Goal: Information Seeking & Learning: Learn about a topic

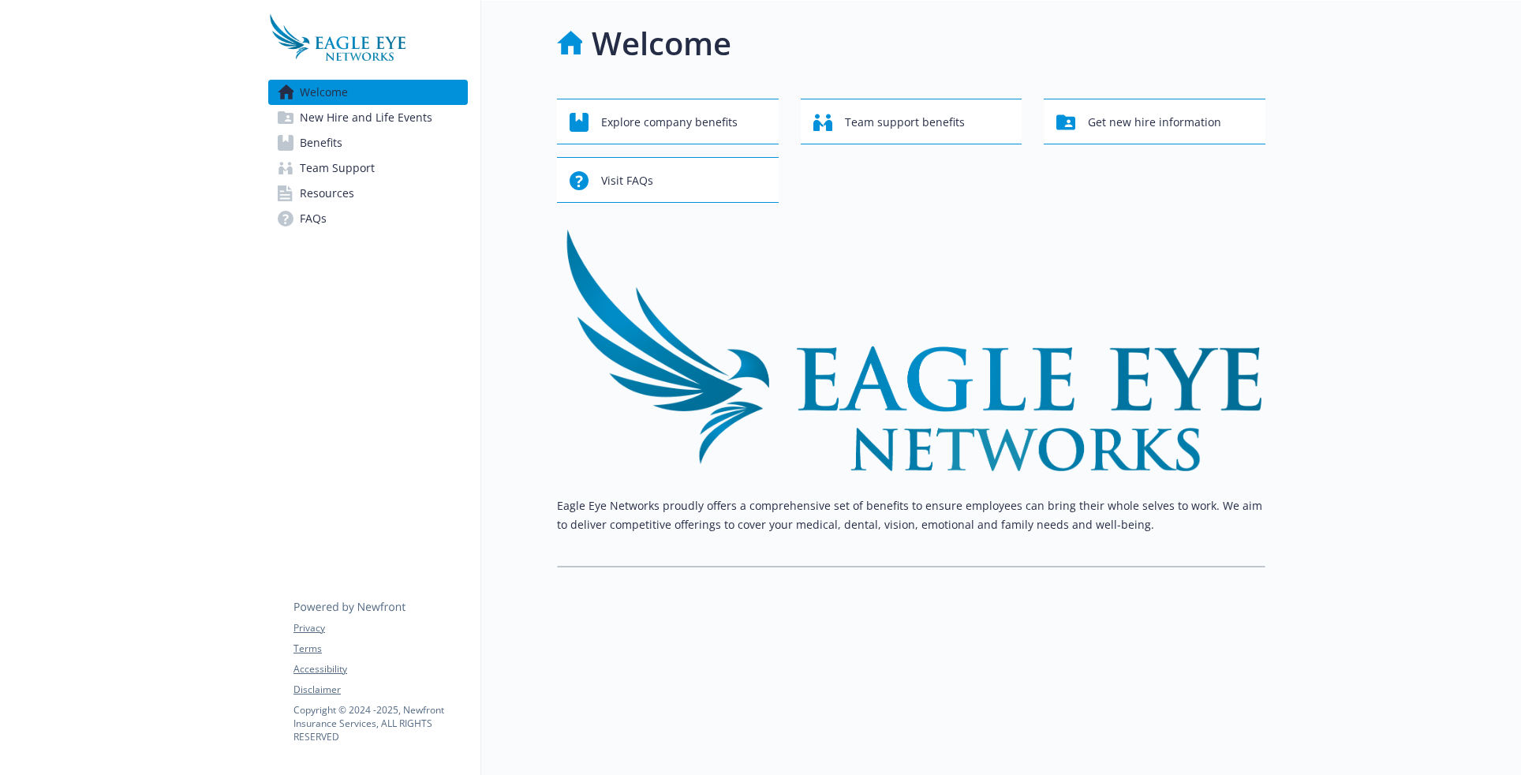
click at [346, 144] on link "Benefits" at bounding box center [368, 142] width 200 height 25
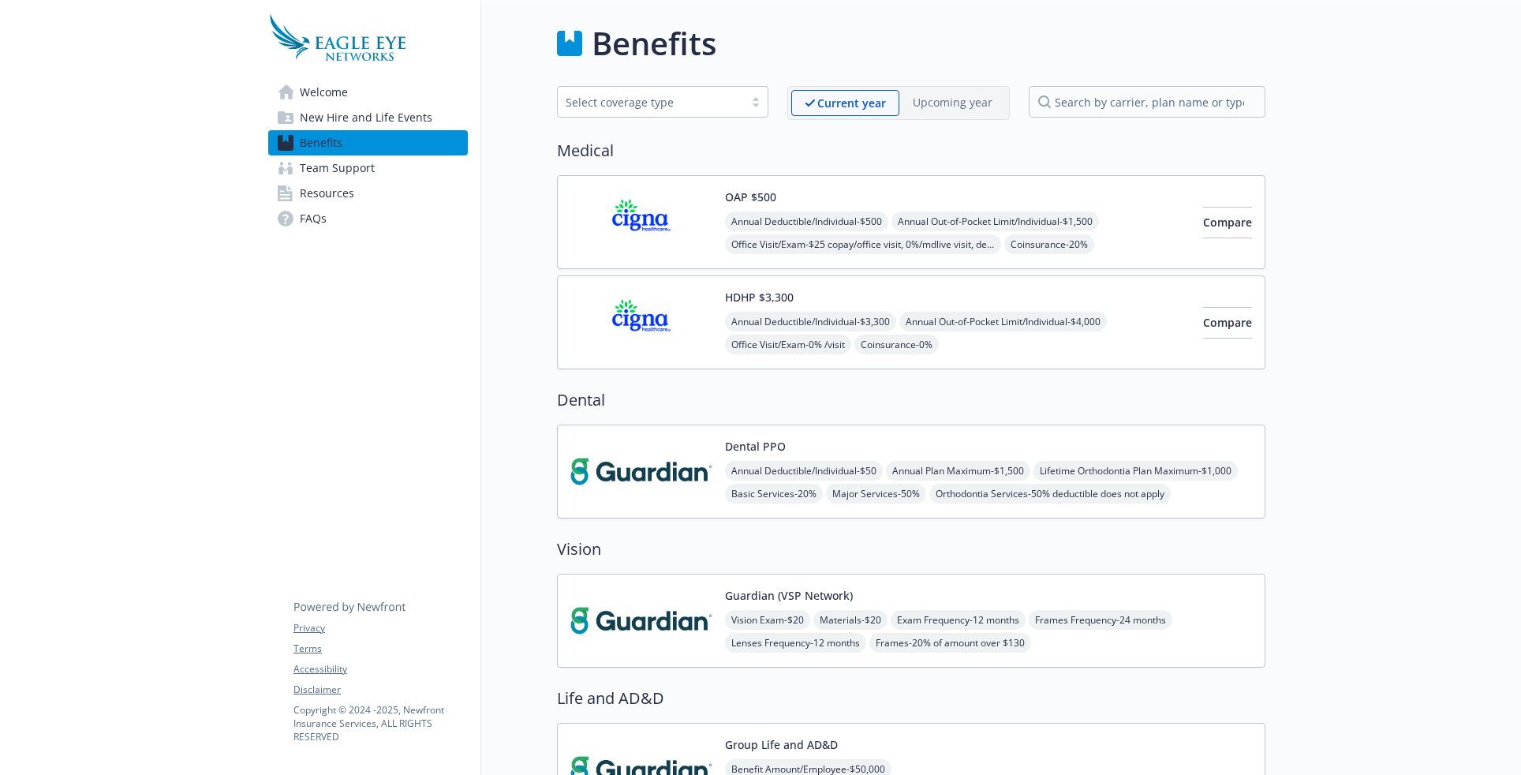
click at [884, 290] on div "HDHP $3,300 Annual Deductible/Individual - $3,300 Annual Out-of-Pocket Limit/In…" at bounding box center [957, 322] width 465 height 67
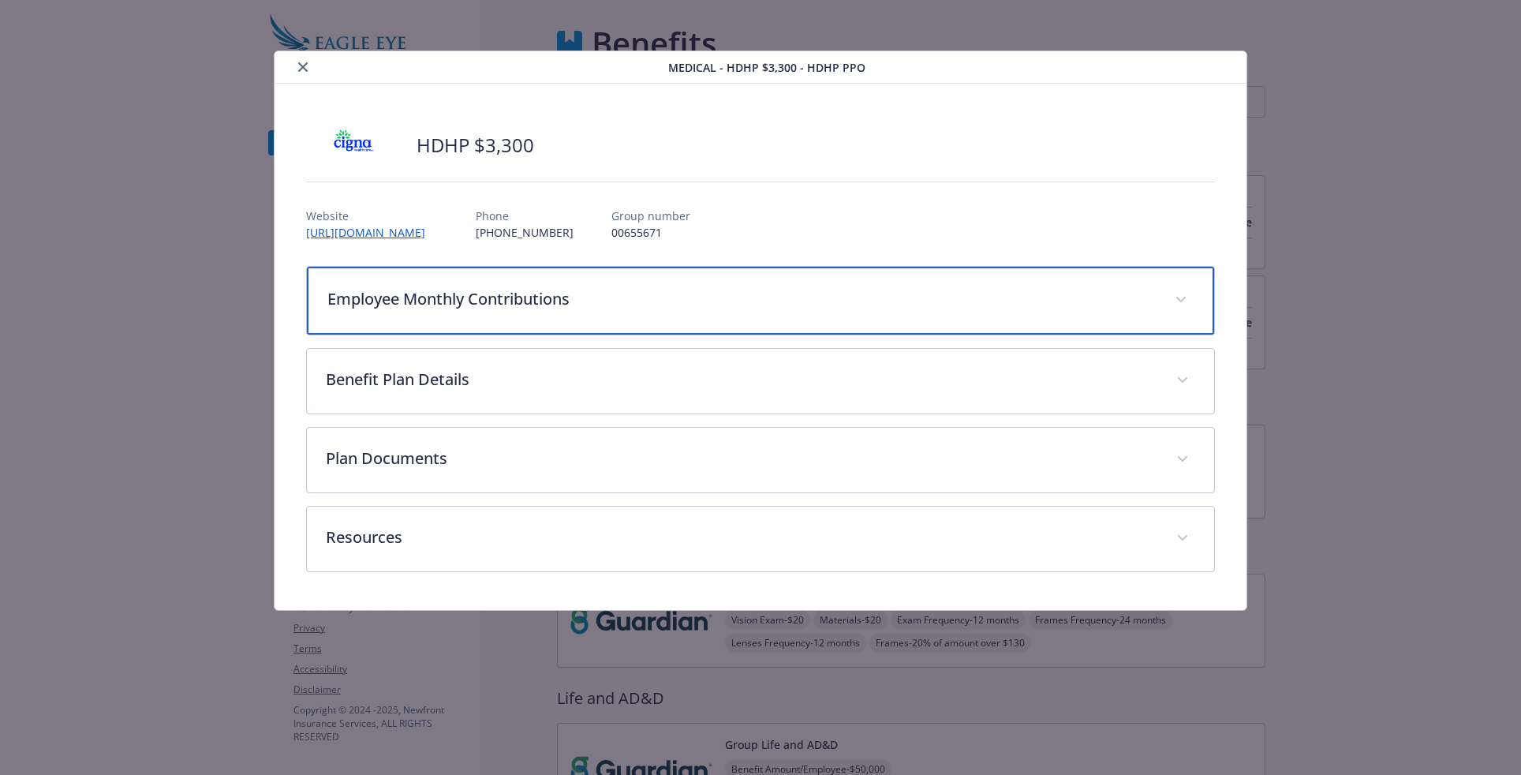
click at [870, 282] on div "Employee Monthly Contributions" at bounding box center [760, 301] width 907 height 68
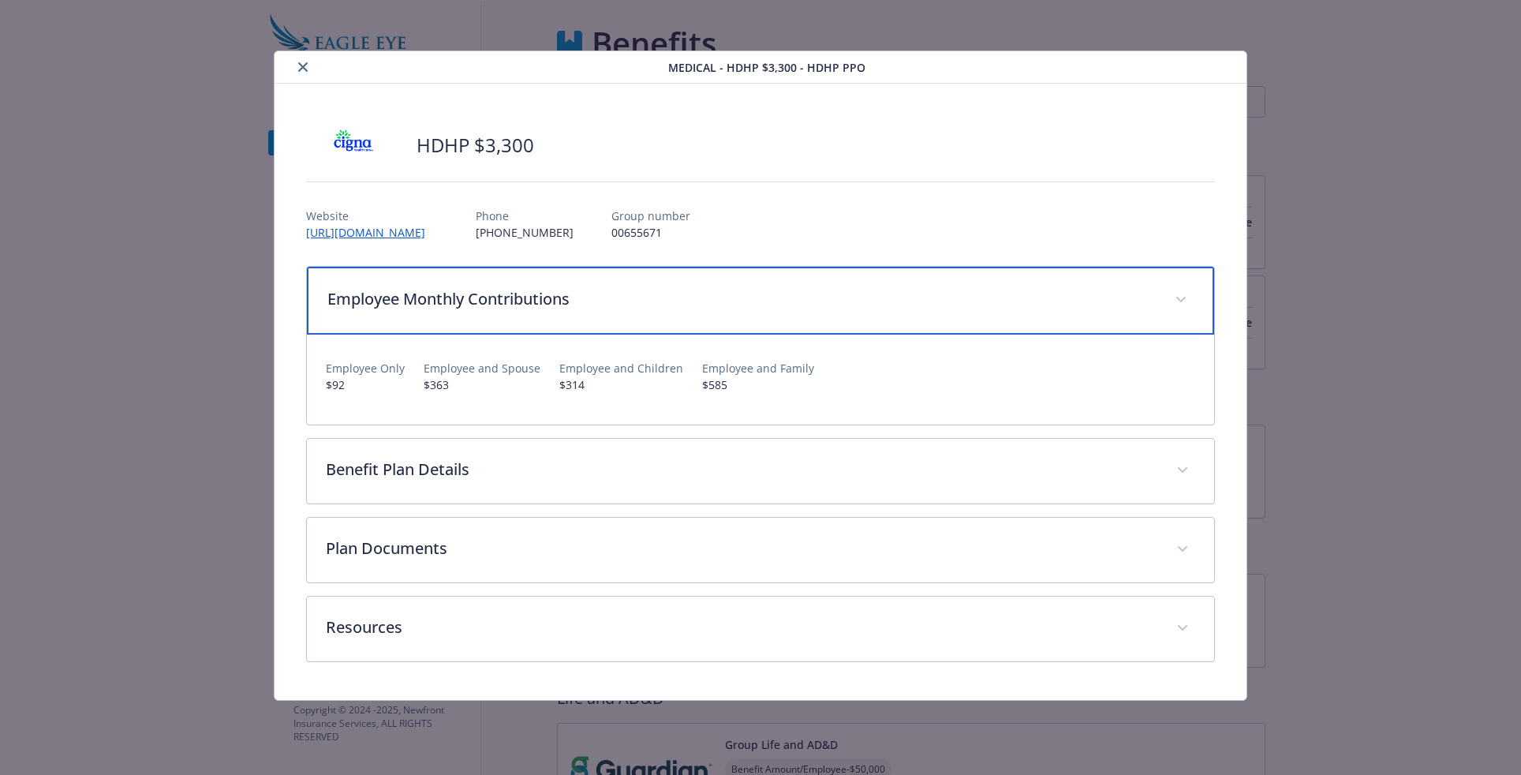
click at [870, 282] on div "Employee Monthly Contributions" at bounding box center [760, 301] width 907 height 68
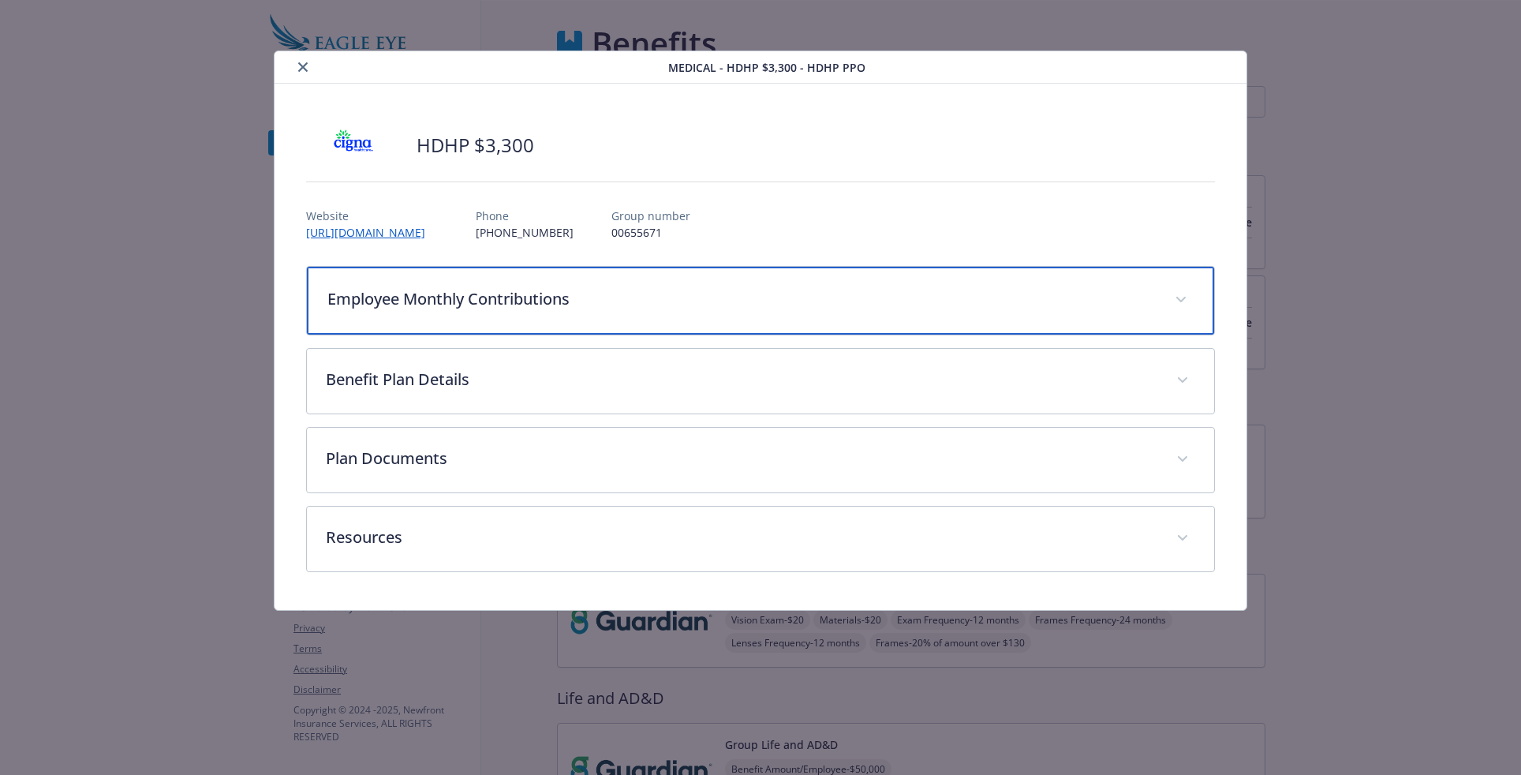
click at [749, 290] on p "Employee Monthly Contributions" at bounding box center [741, 299] width 828 height 24
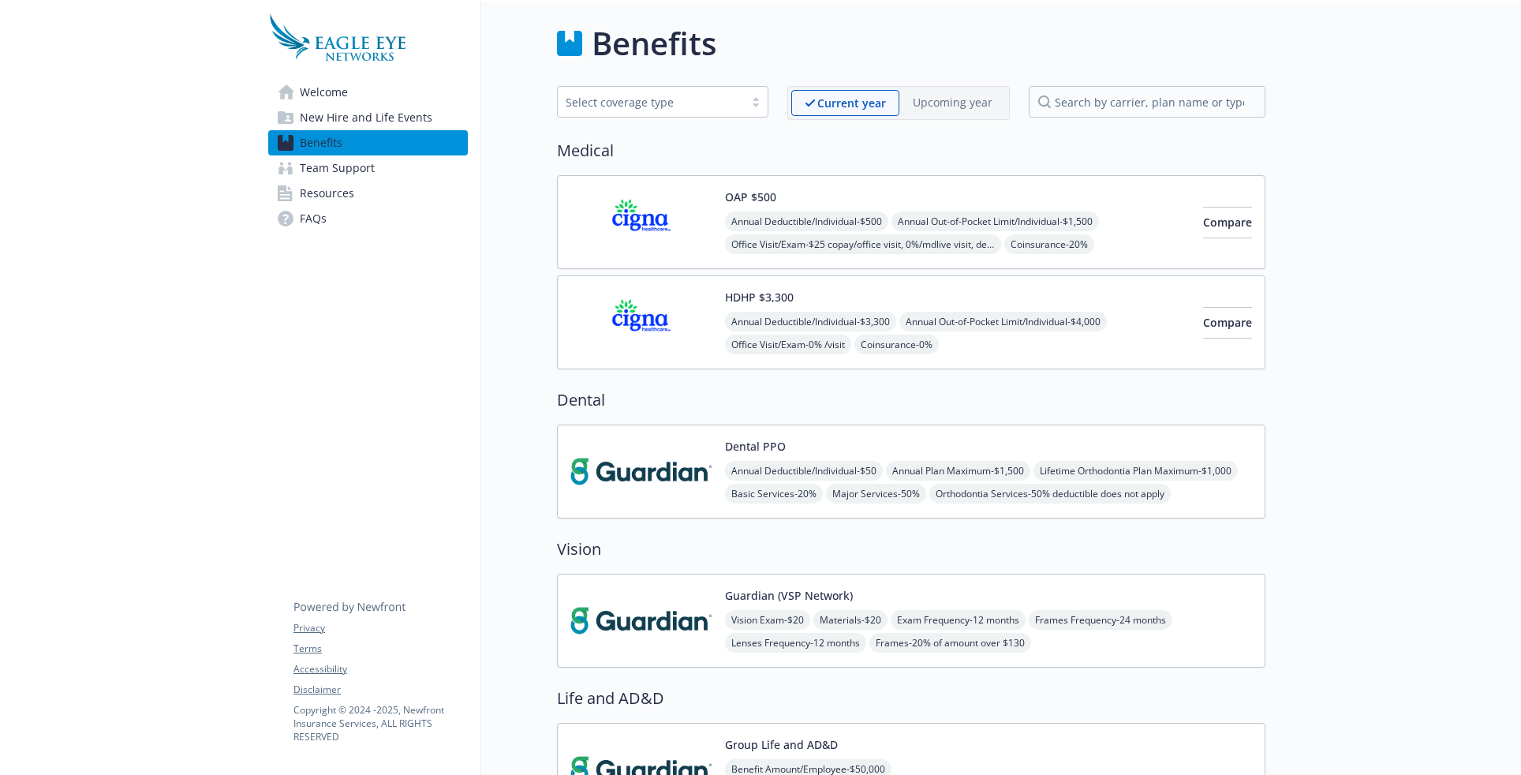
click at [960, 222] on span "Annual Out-of-Pocket Limit/Individual - $1,500" at bounding box center [994, 221] width 207 height 20
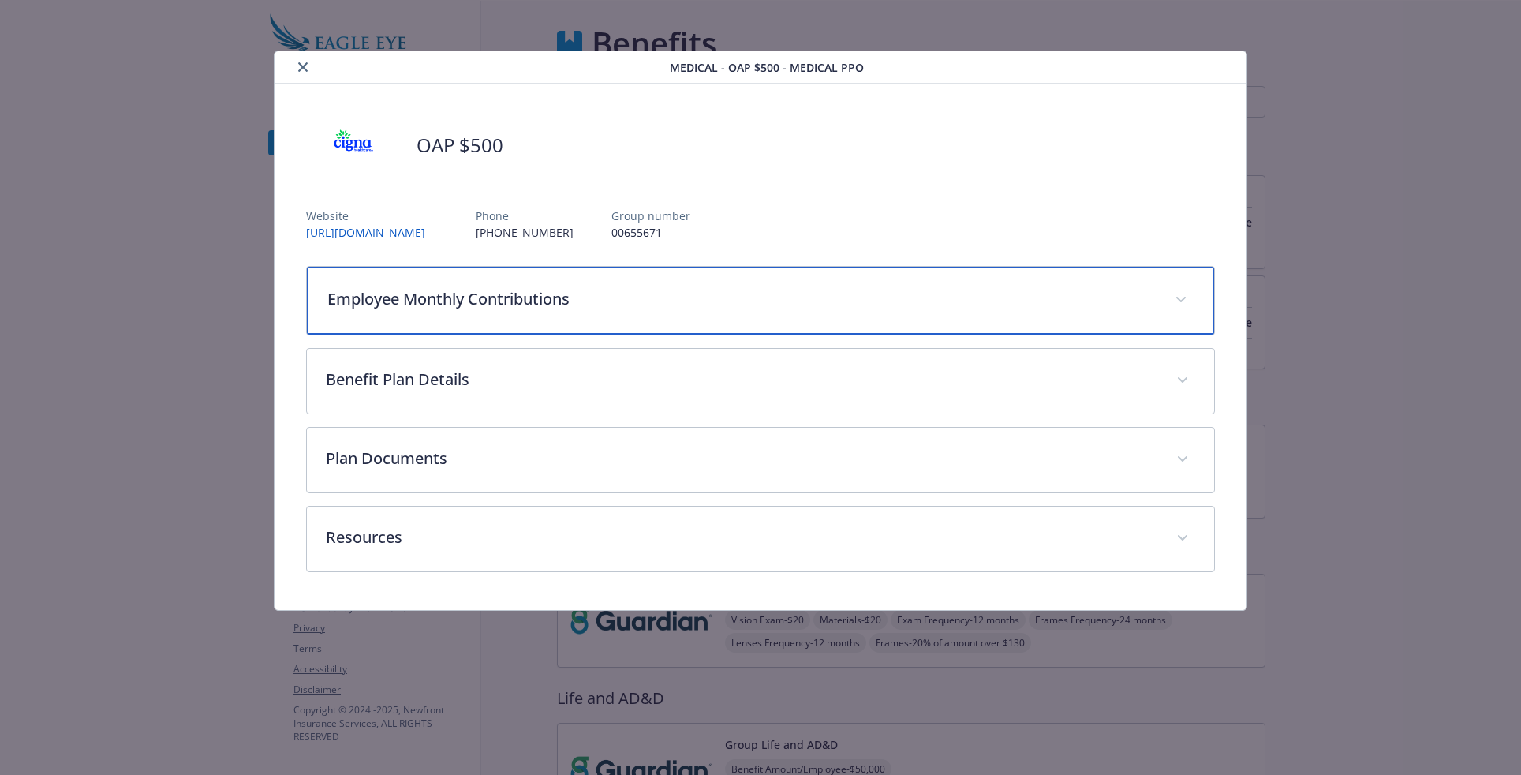
click at [603, 308] on p "Employee Monthly Contributions" at bounding box center [741, 299] width 828 height 24
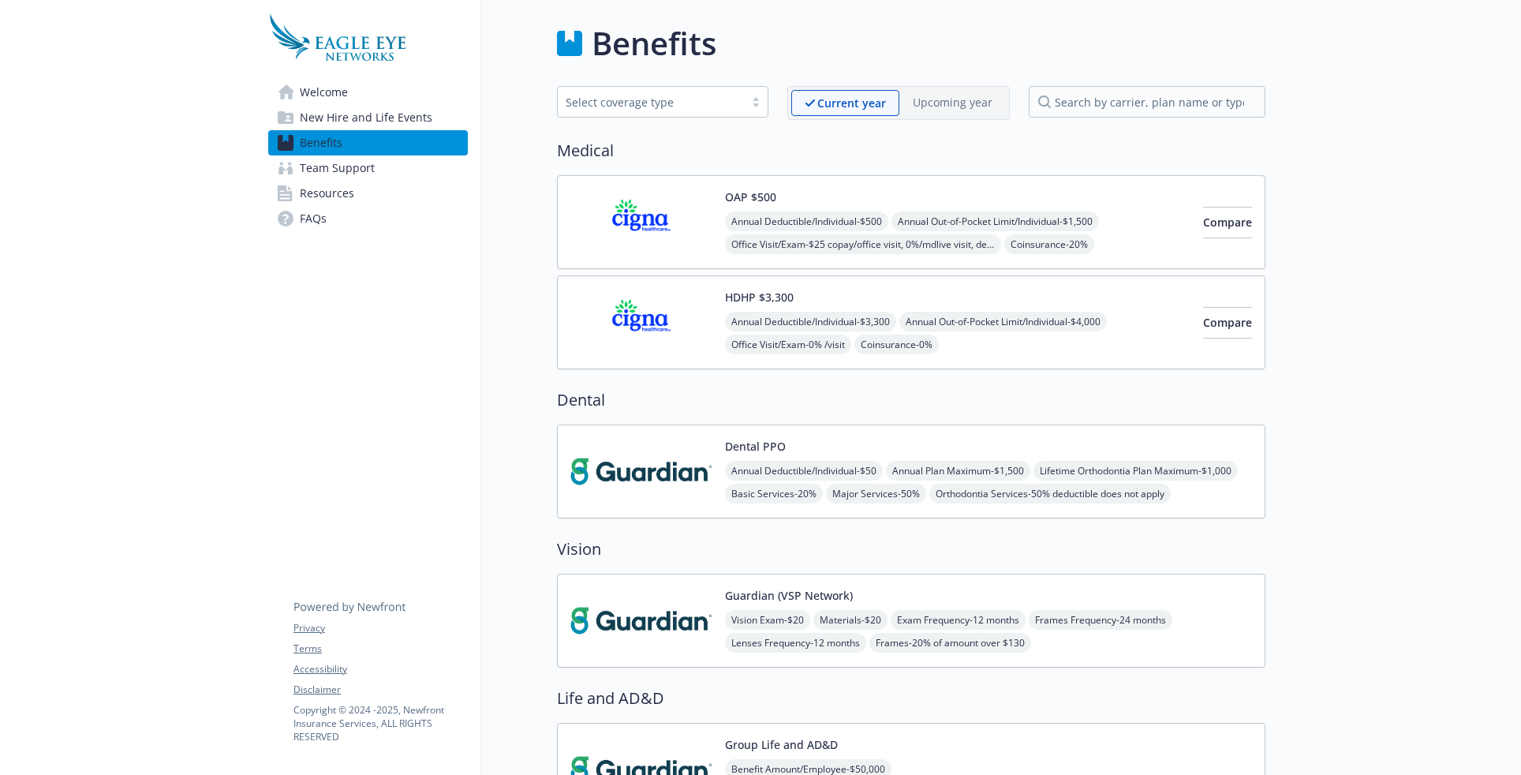
click at [961, 311] on div "HDHP $3,300 Annual Deductible/Individual - $3,300 Annual Out-of-Pocket Limit/In…" at bounding box center [957, 322] width 465 height 67
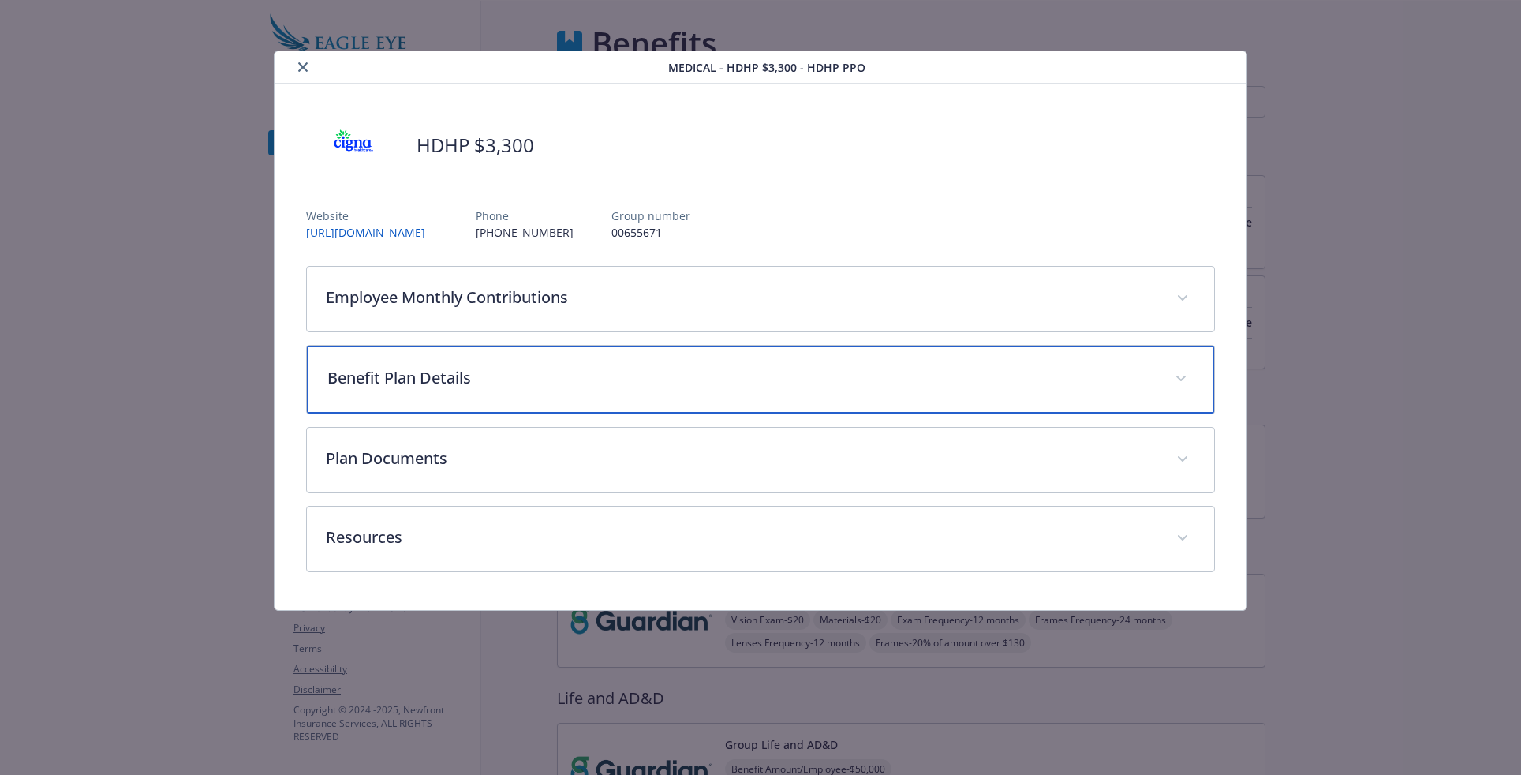
click at [637, 361] on div "Benefit Plan Details" at bounding box center [760, 380] width 907 height 68
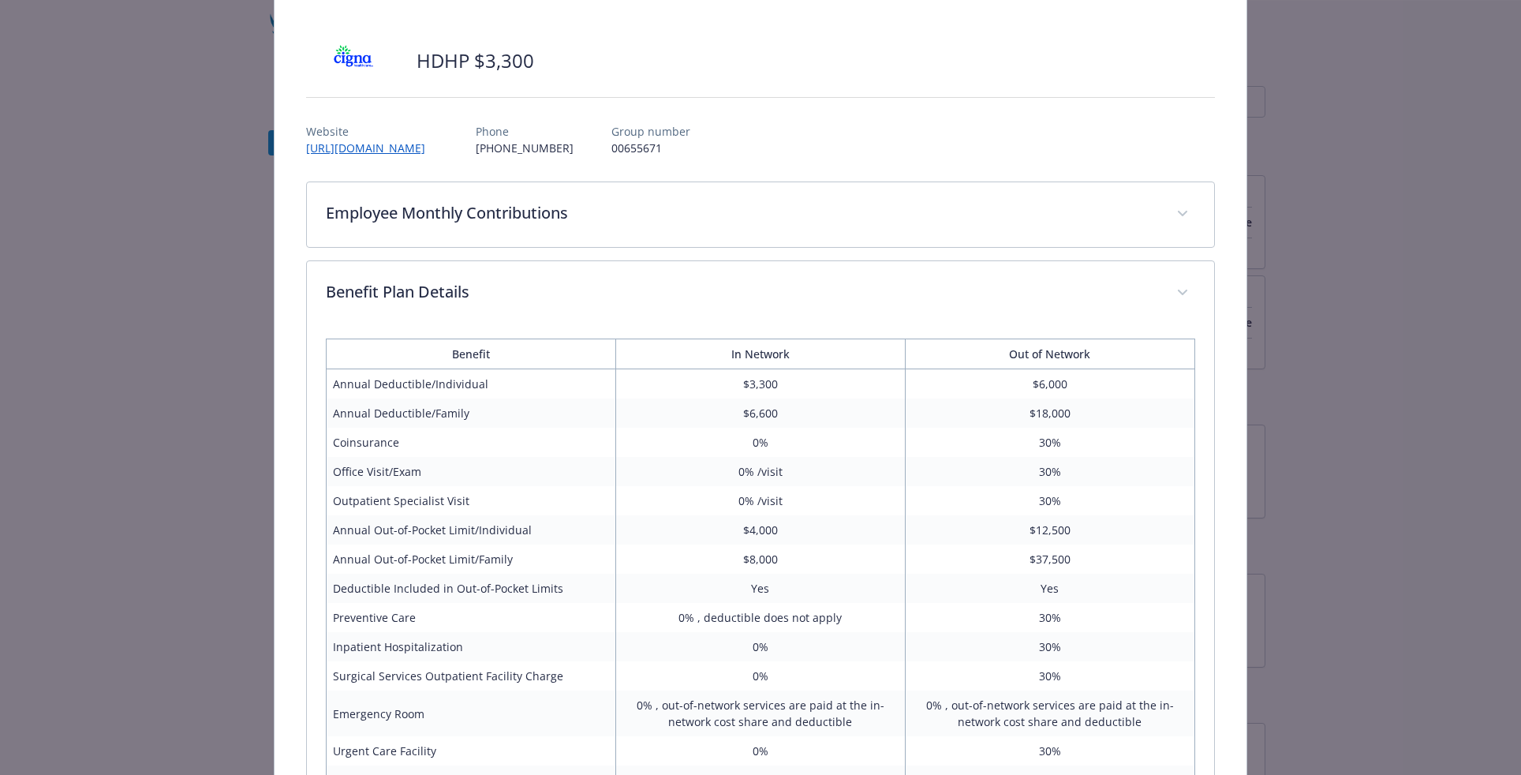
scroll to position [95, 0]
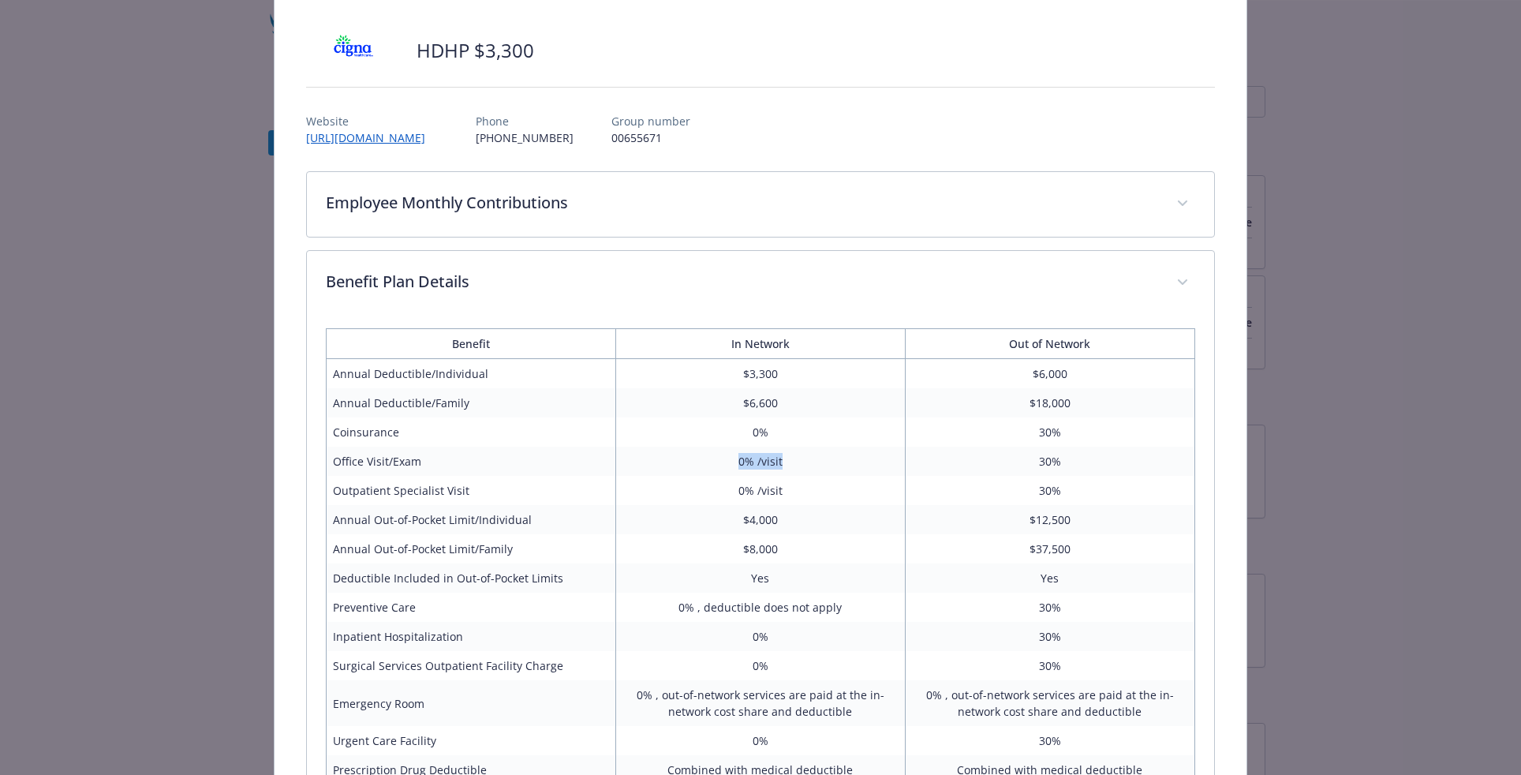
drag, startPoint x: 725, startPoint y: 462, endPoint x: 784, endPoint y: 462, distance: 59.2
click at [784, 462] on td "0% /visit" at bounding box center [761, 461] width 290 height 29
click at [805, 454] on td "0% /visit" at bounding box center [761, 461] width 290 height 29
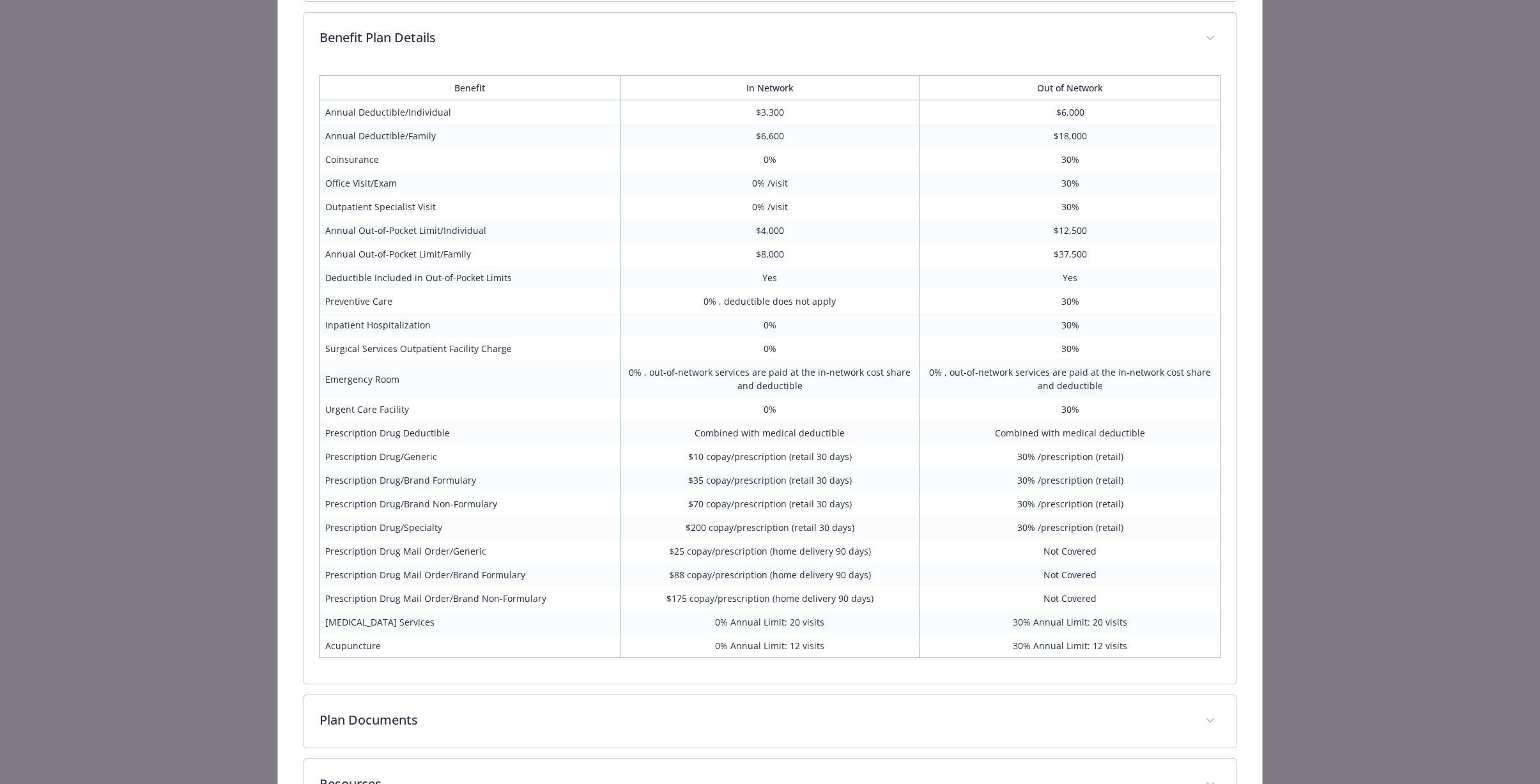
scroll to position [75, 0]
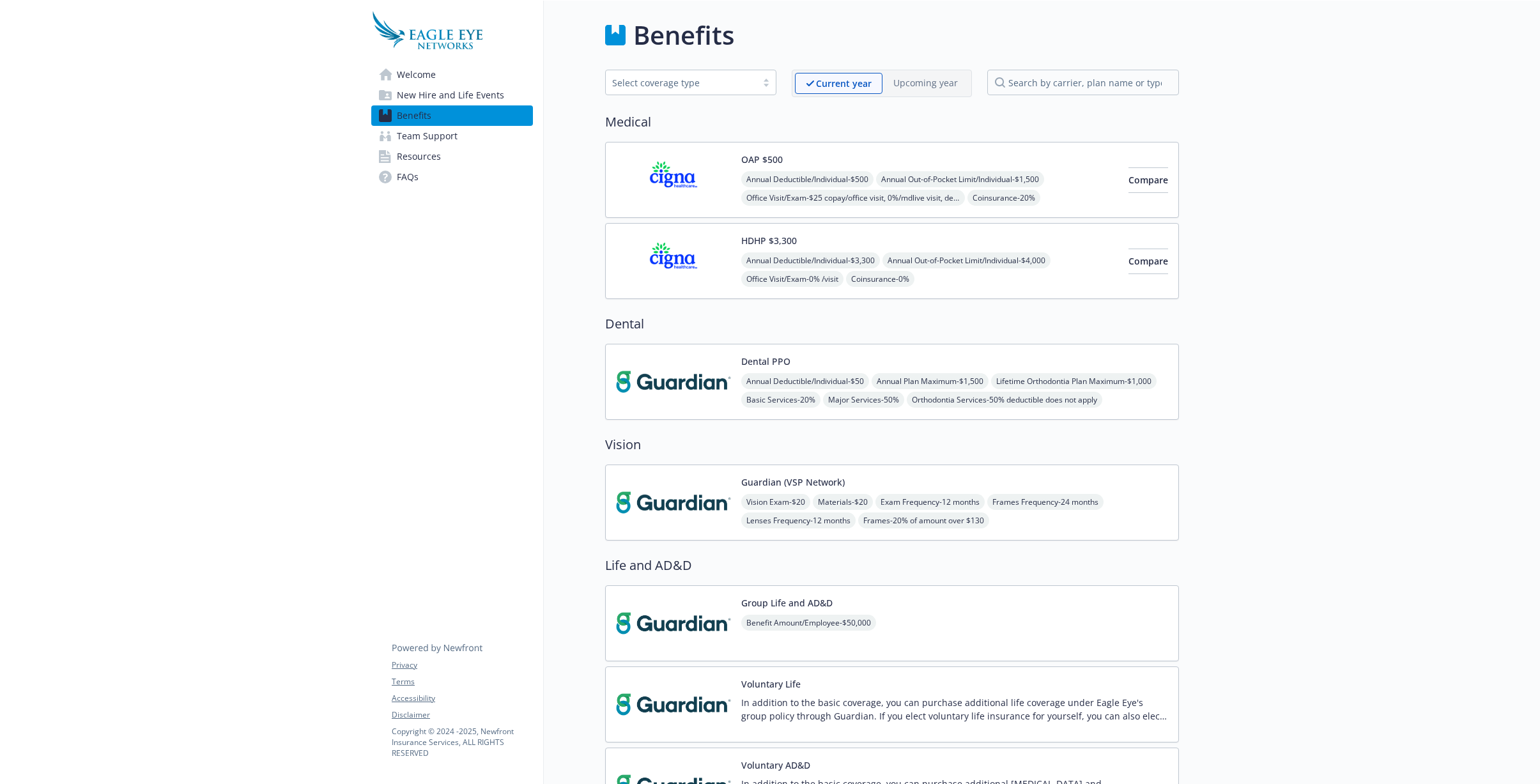
click at [951, 162] on div "OAP $500 Annual Deductible/Individual - $500 Annual Out-of-Pocket Limit/Individ…" at bounding box center [929, 180] width 377 height 54
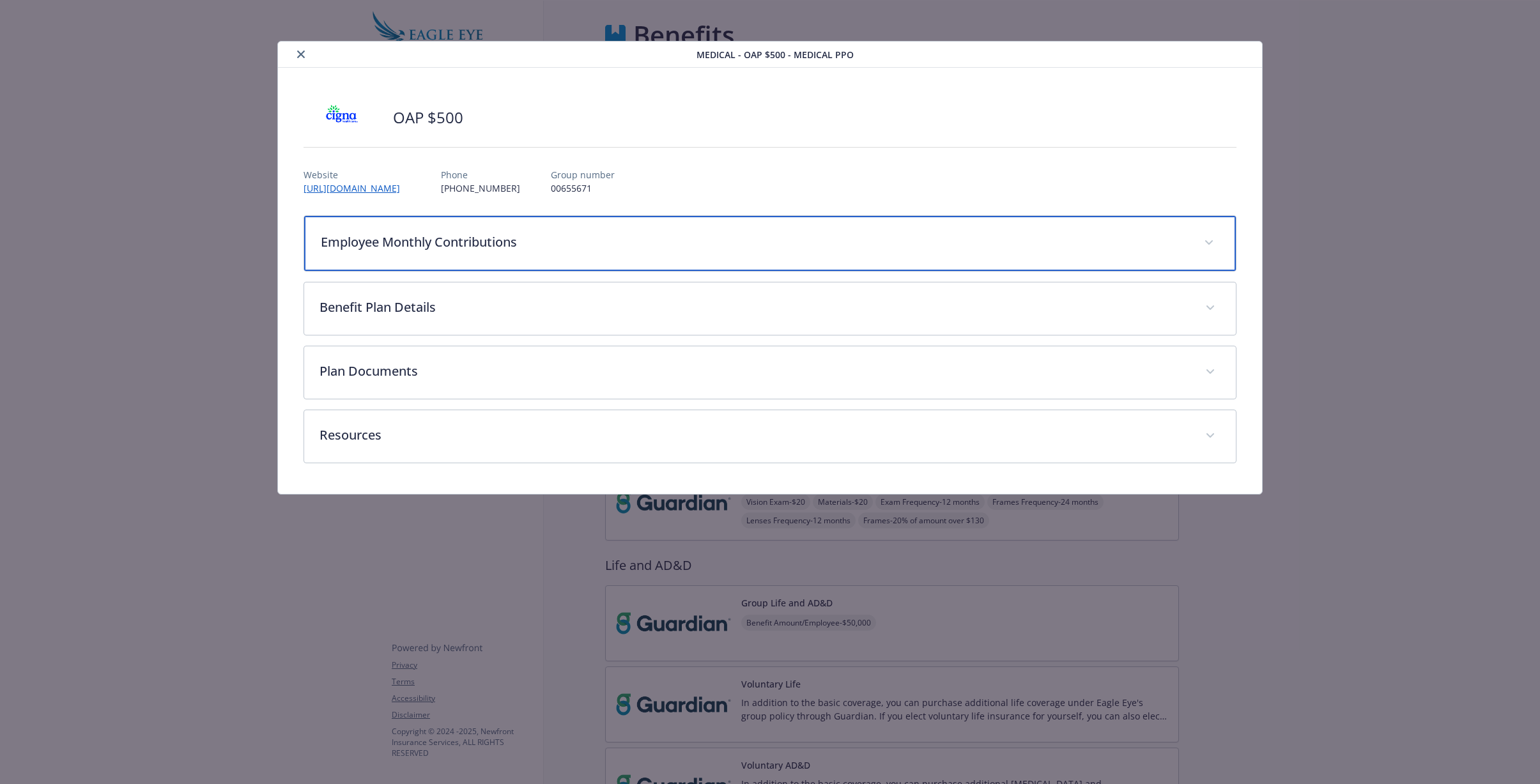
click at [664, 254] on div "Employee Monthly Contributions" at bounding box center [770, 244] width 932 height 55
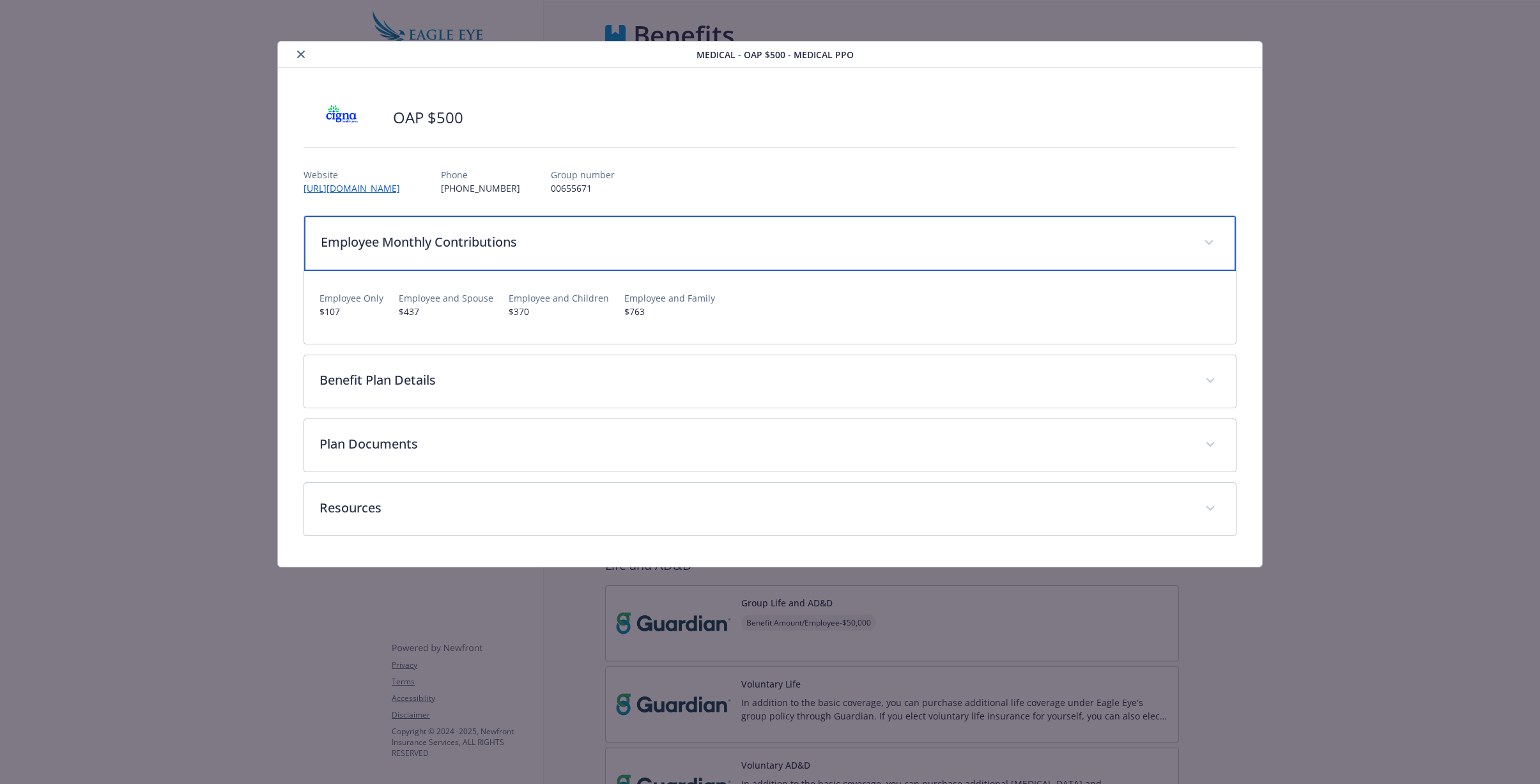
click at [680, 241] on p "Employee Monthly Contributions" at bounding box center [754, 242] width 868 height 19
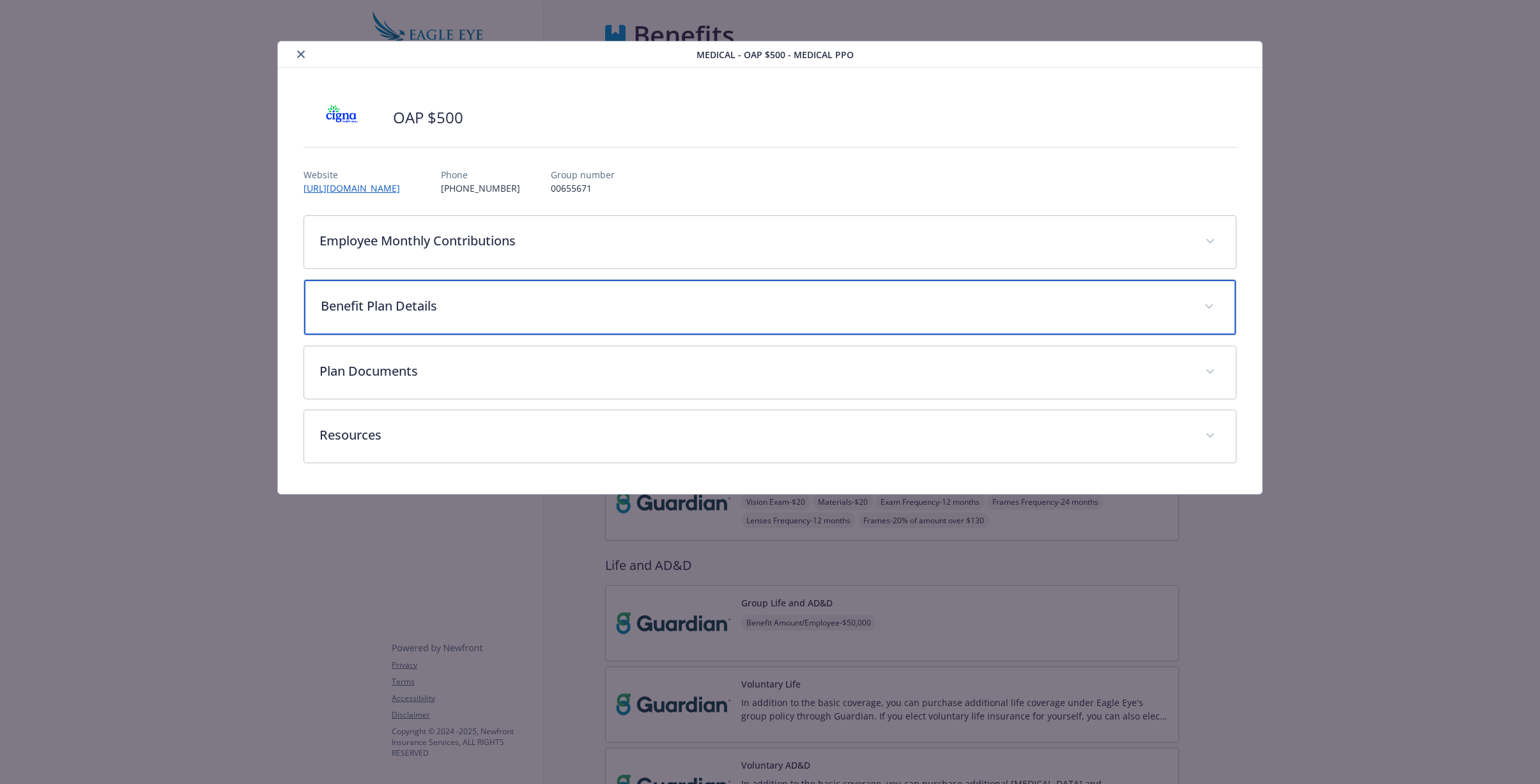
click at [650, 291] on div "Benefit Plan Details" at bounding box center [770, 308] width 932 height 55
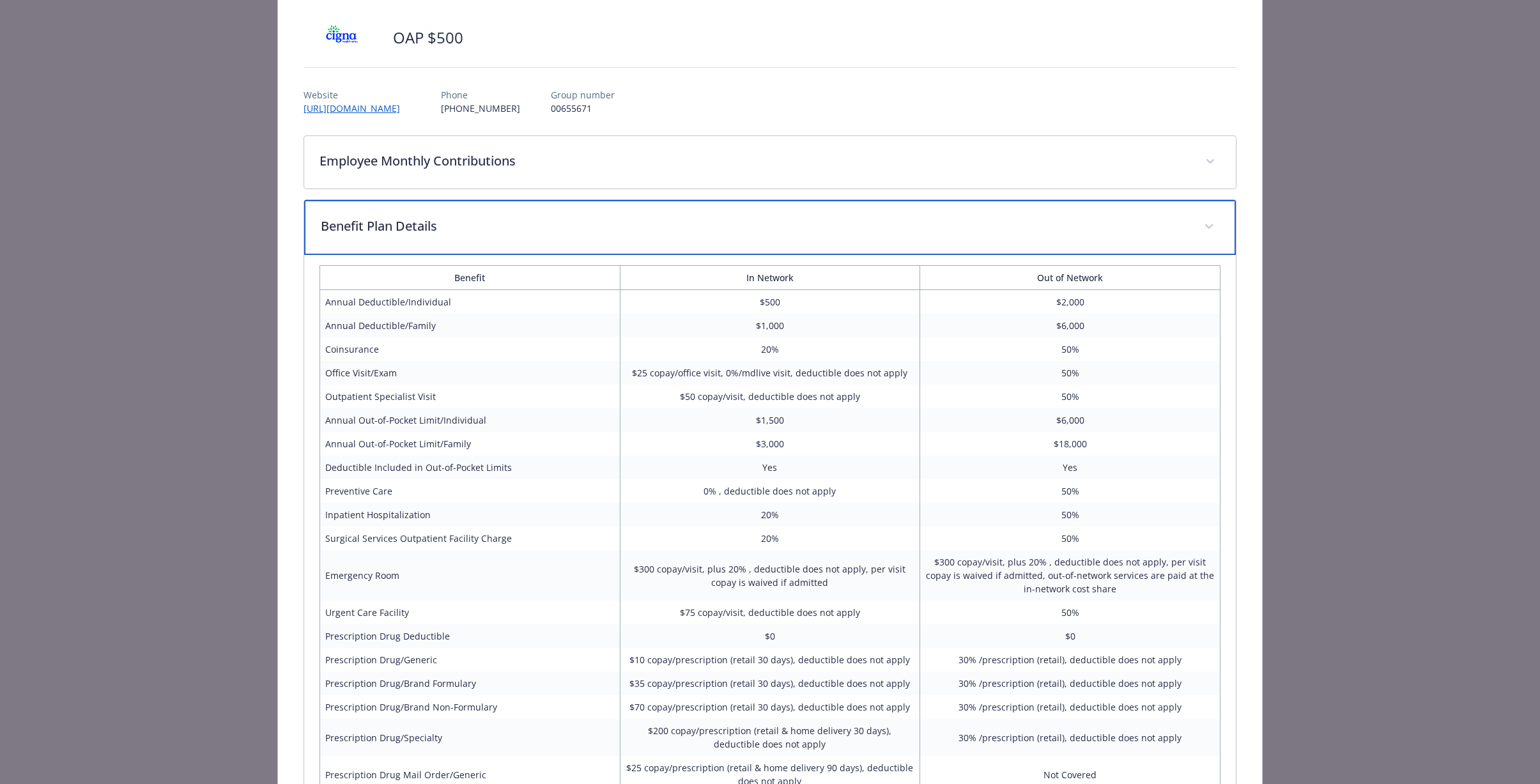
scroll to position [96, 0]
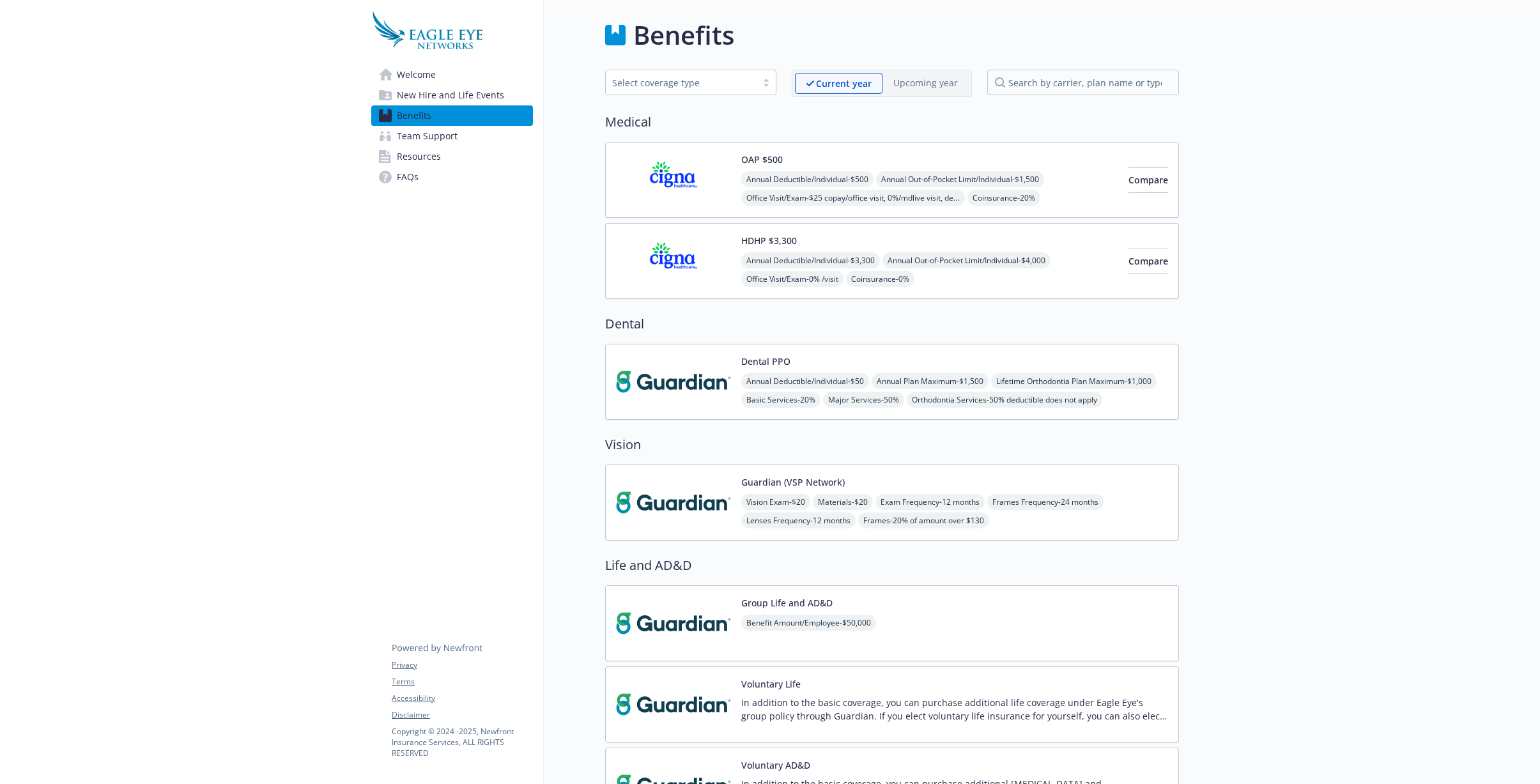
click at [841, 237] on div "HDHP $3,300 Annual Deductible/Individual - $3,300 Annual Out-of-Pocket Limit/In…" at bounding box center [929, 261] width 377 height 54
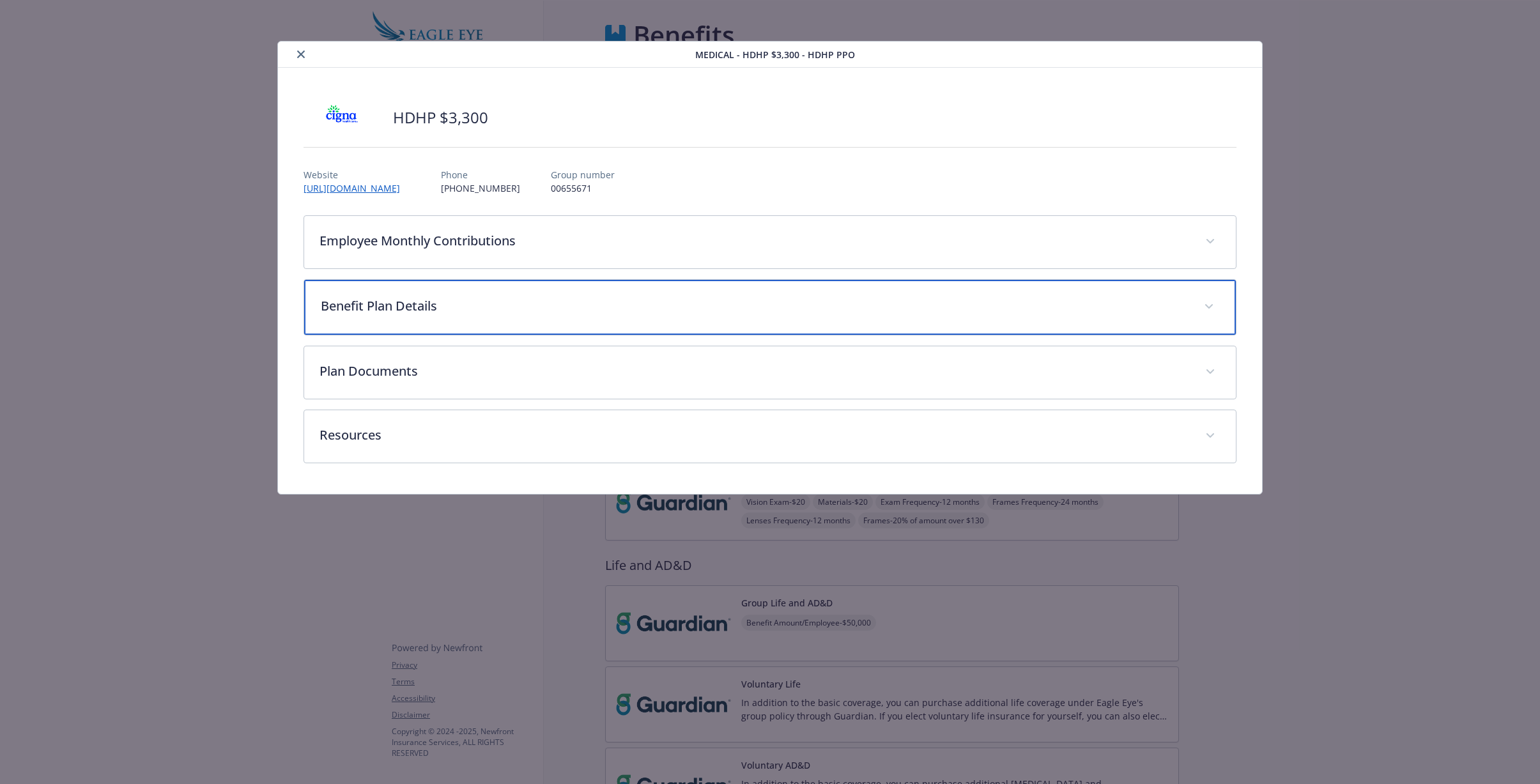
click at [459, 322] on div "Benefit Plan Details" at bounding box center [770, 308] width 932 height 55
